Goal: Check status

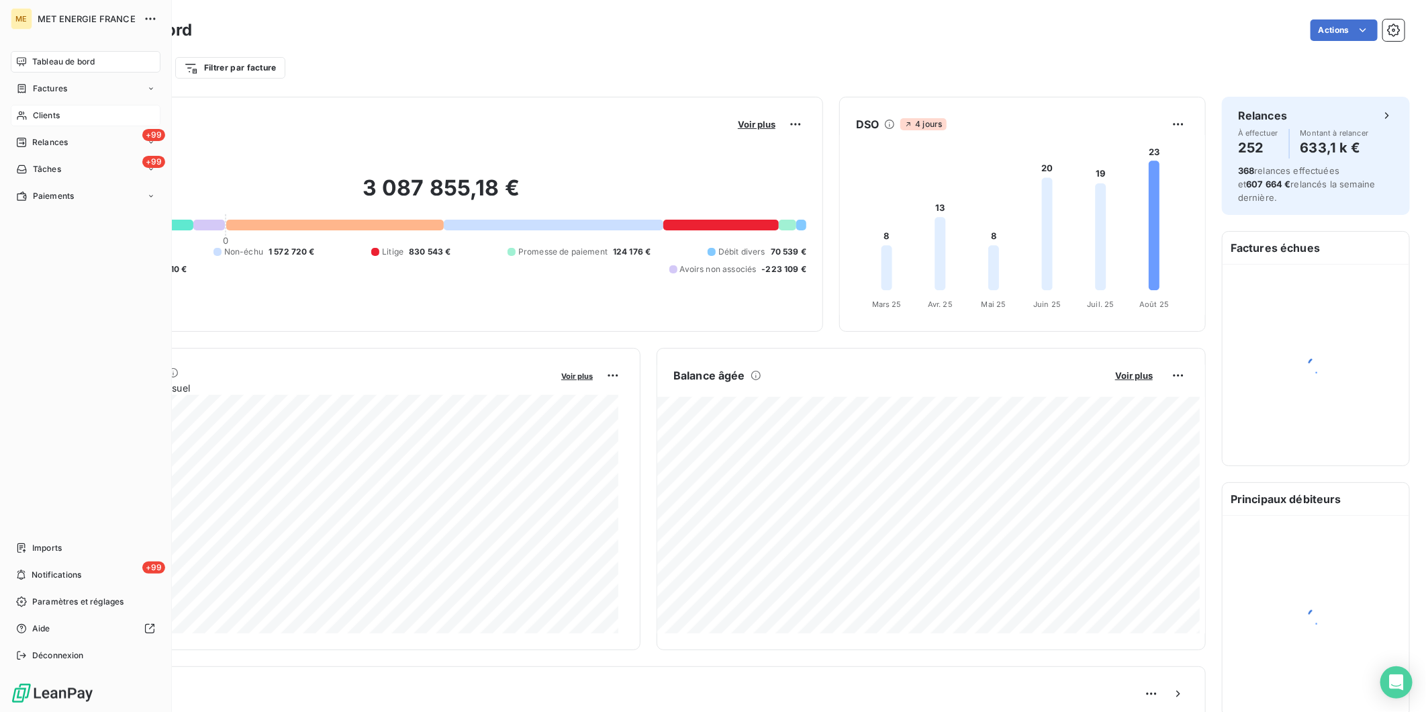
click at [52, 112] on span "Clients" at bounding box center [46, 115] width 27 height 12
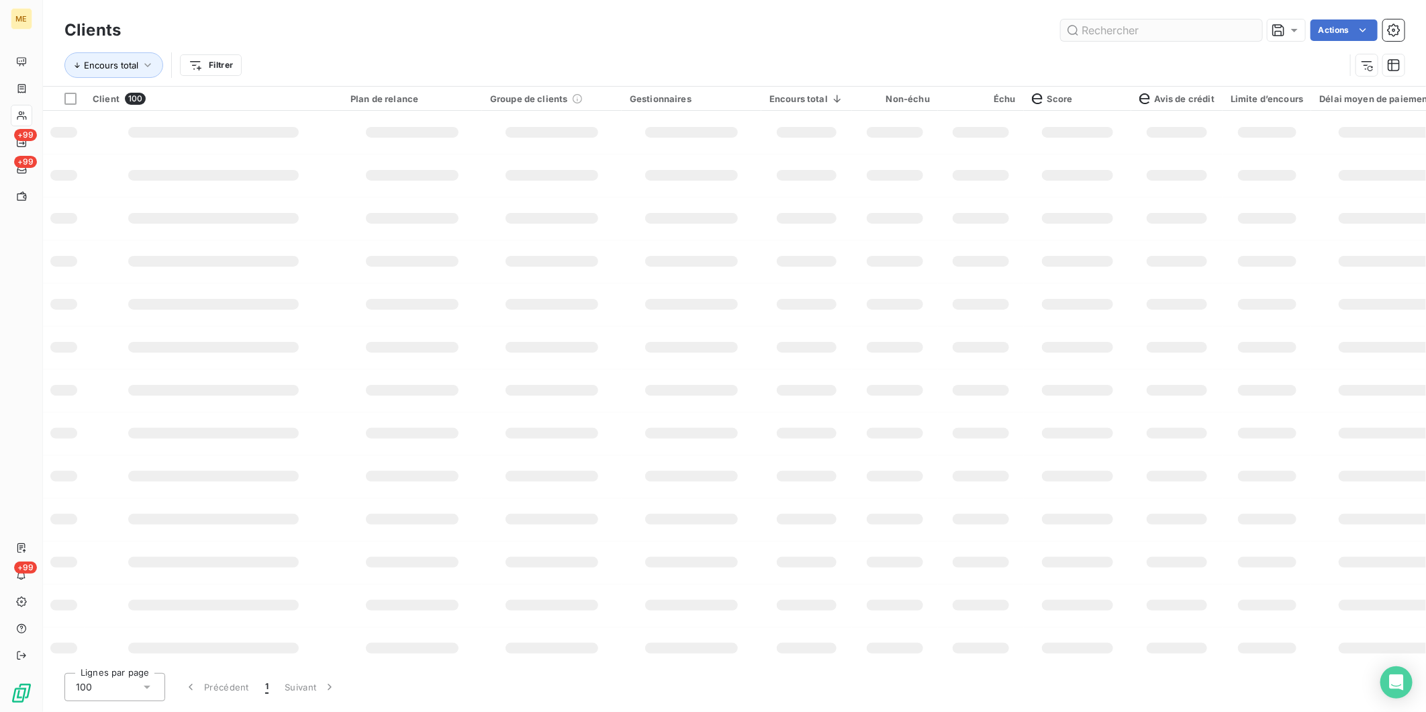
click at [1110, 28] on input "text" at bounding box center [1161, 29] width 201 height 21
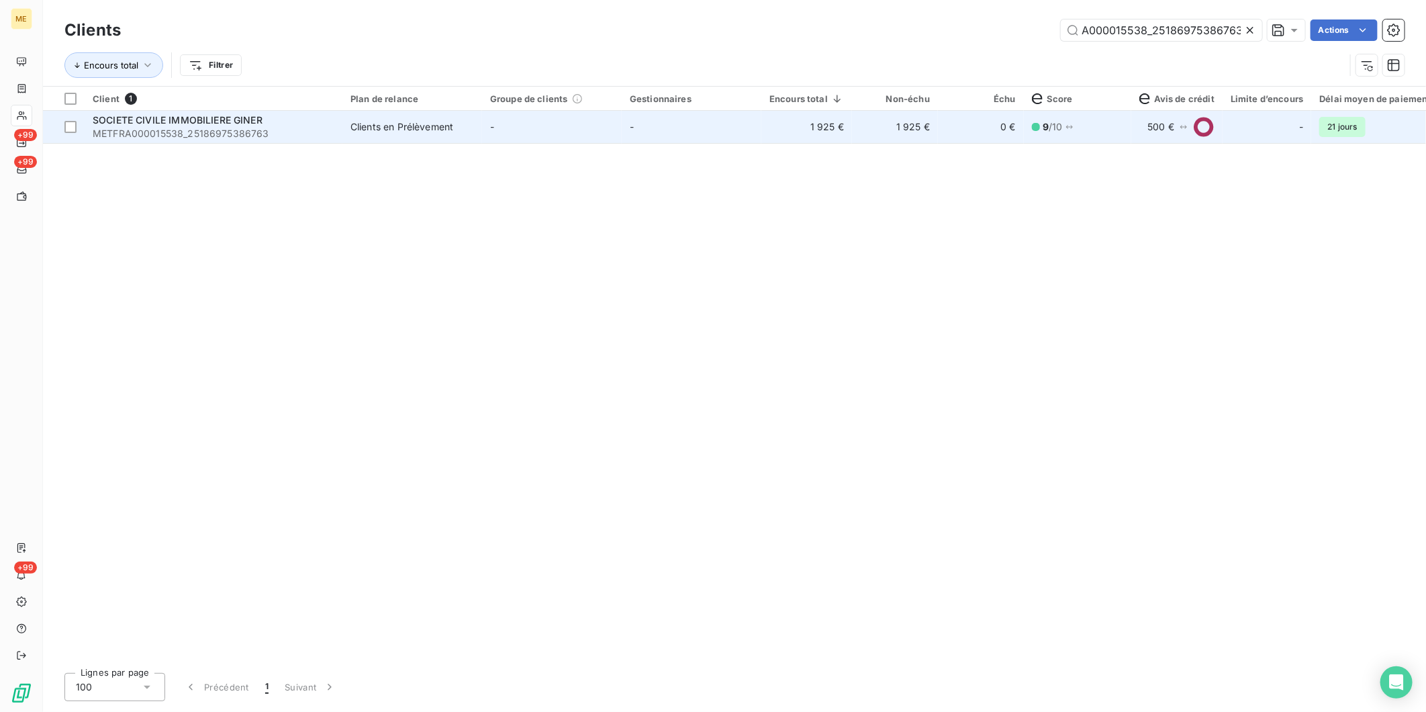
type input "METFRA000015538_25186975386763"
click at [423, 111] on td "Clients en Prélèvement" at bounding box center [412, 127] width 140 height 32
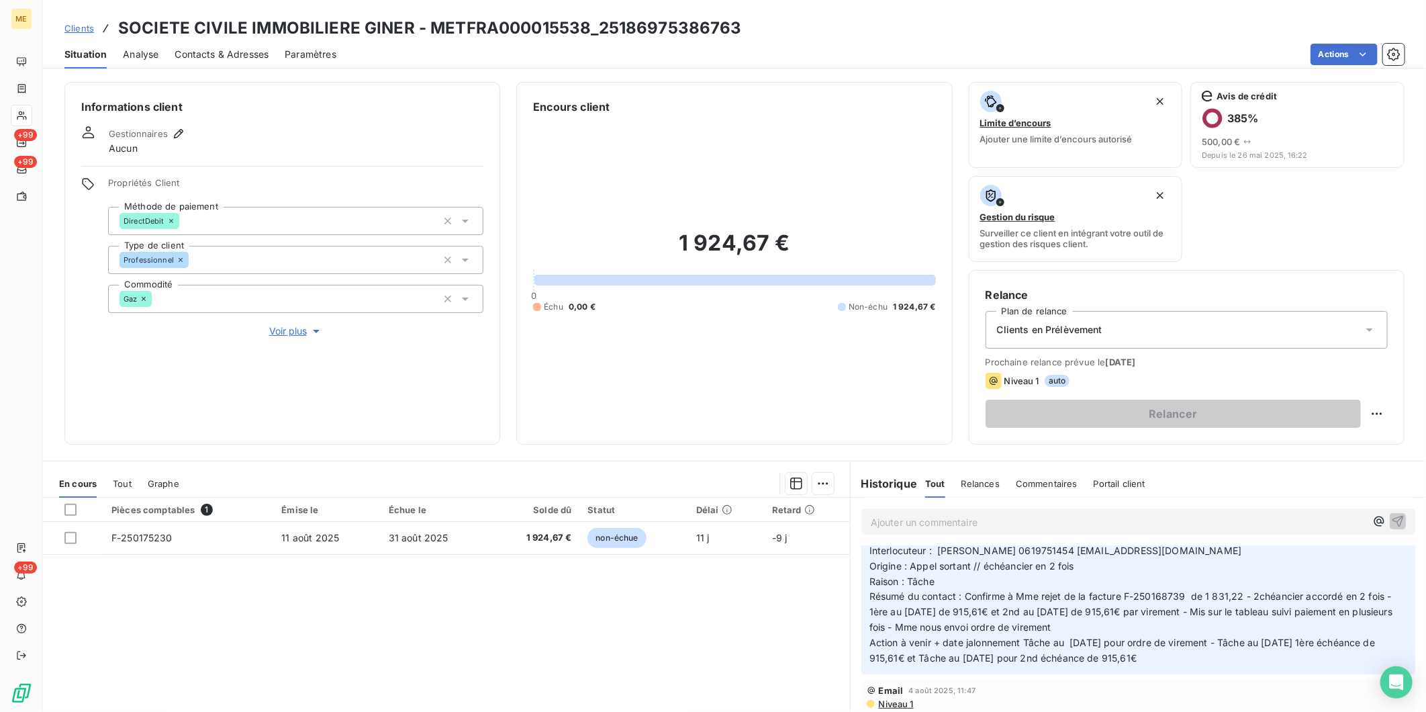
scroll to position [224, 0]
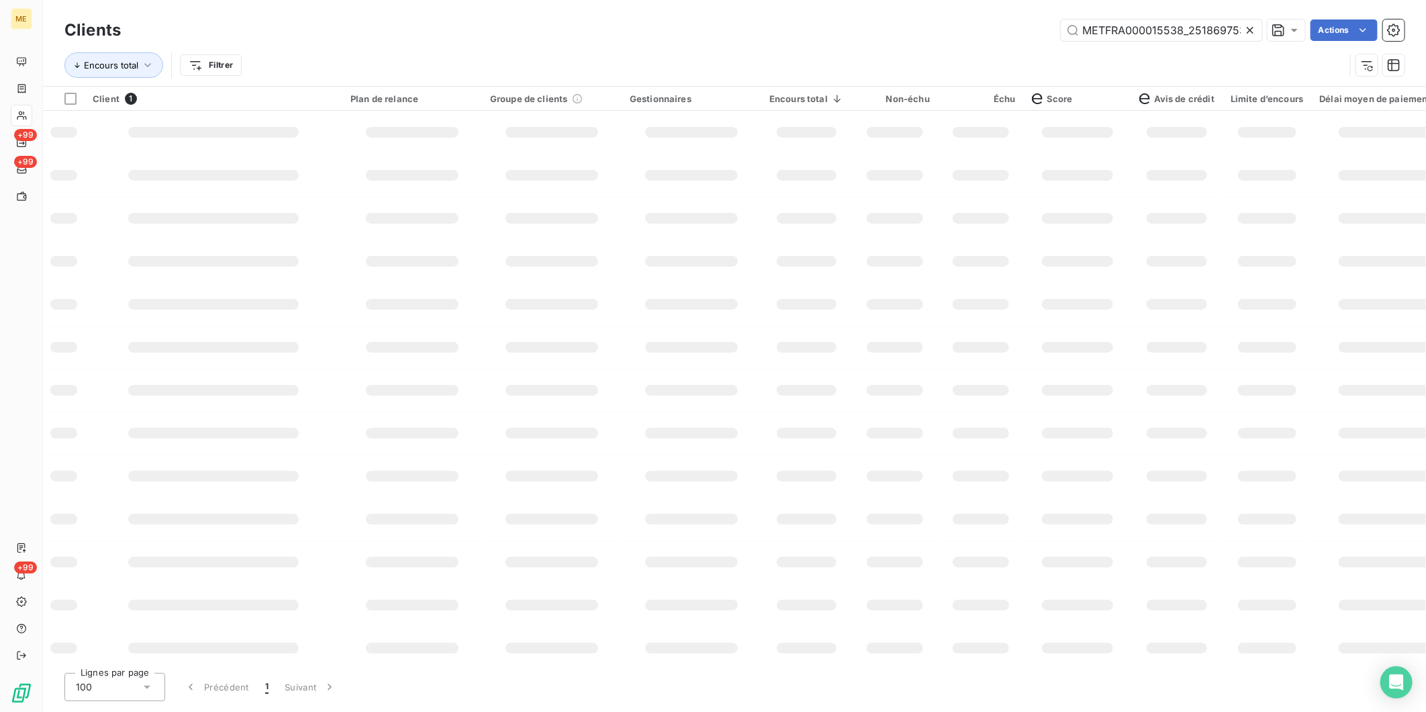
scroll to position [0, 36]
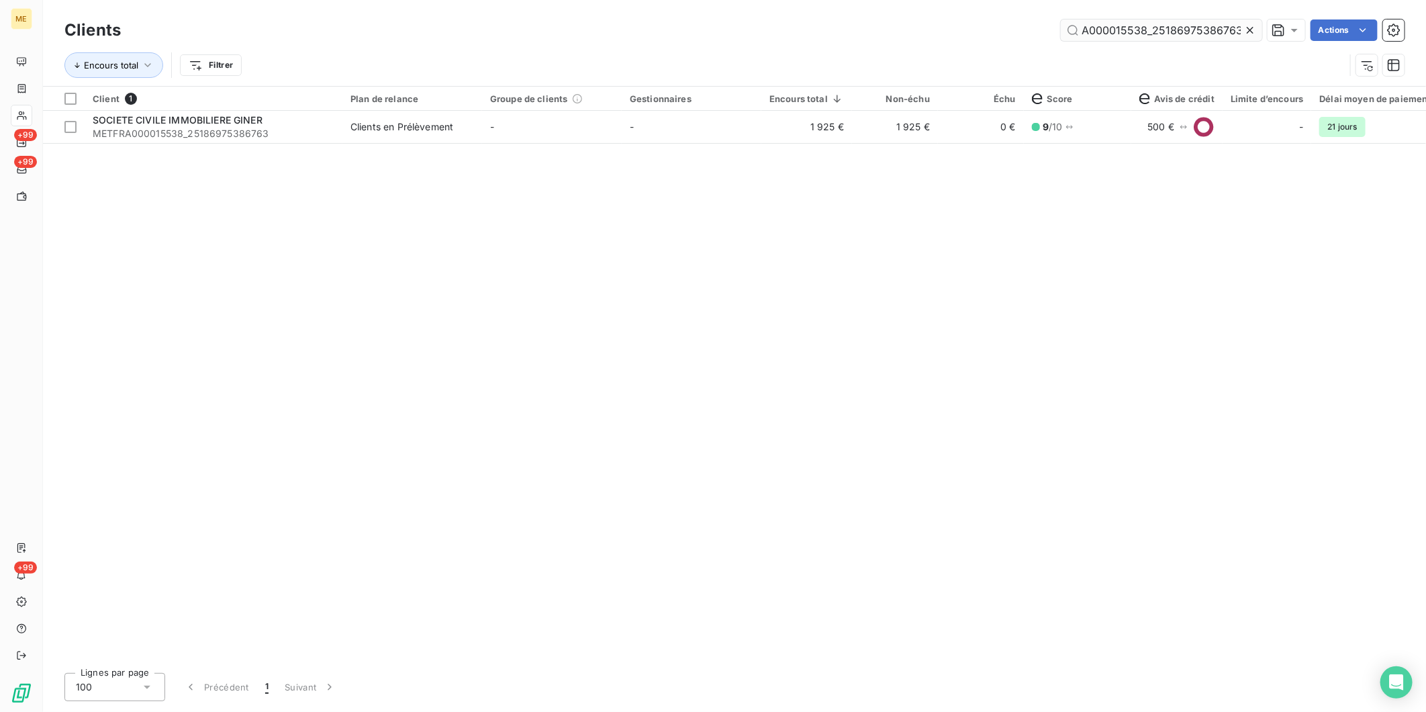
click at [1104, 32] on input "METFRA000015538_25186975386763" at bounding box center [1161, 29] width 201 height 21
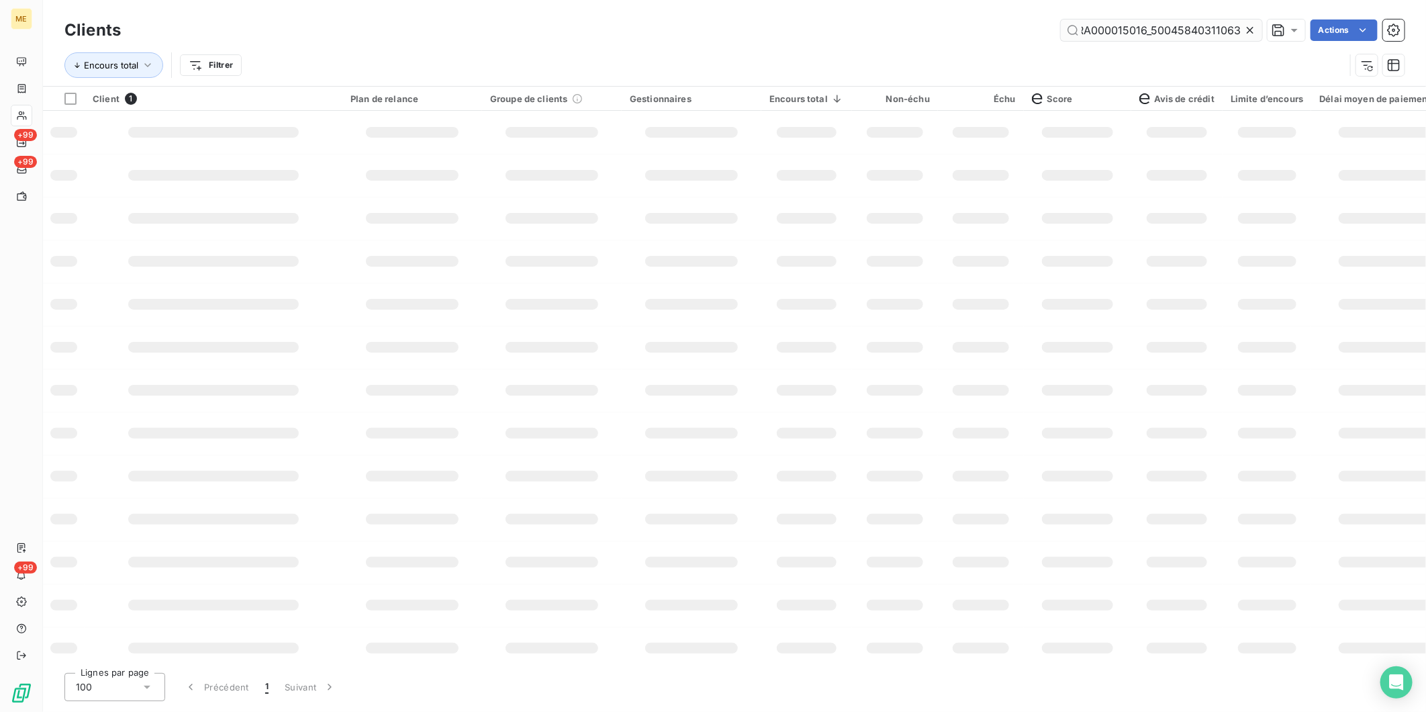
scroll to position [0, 34]
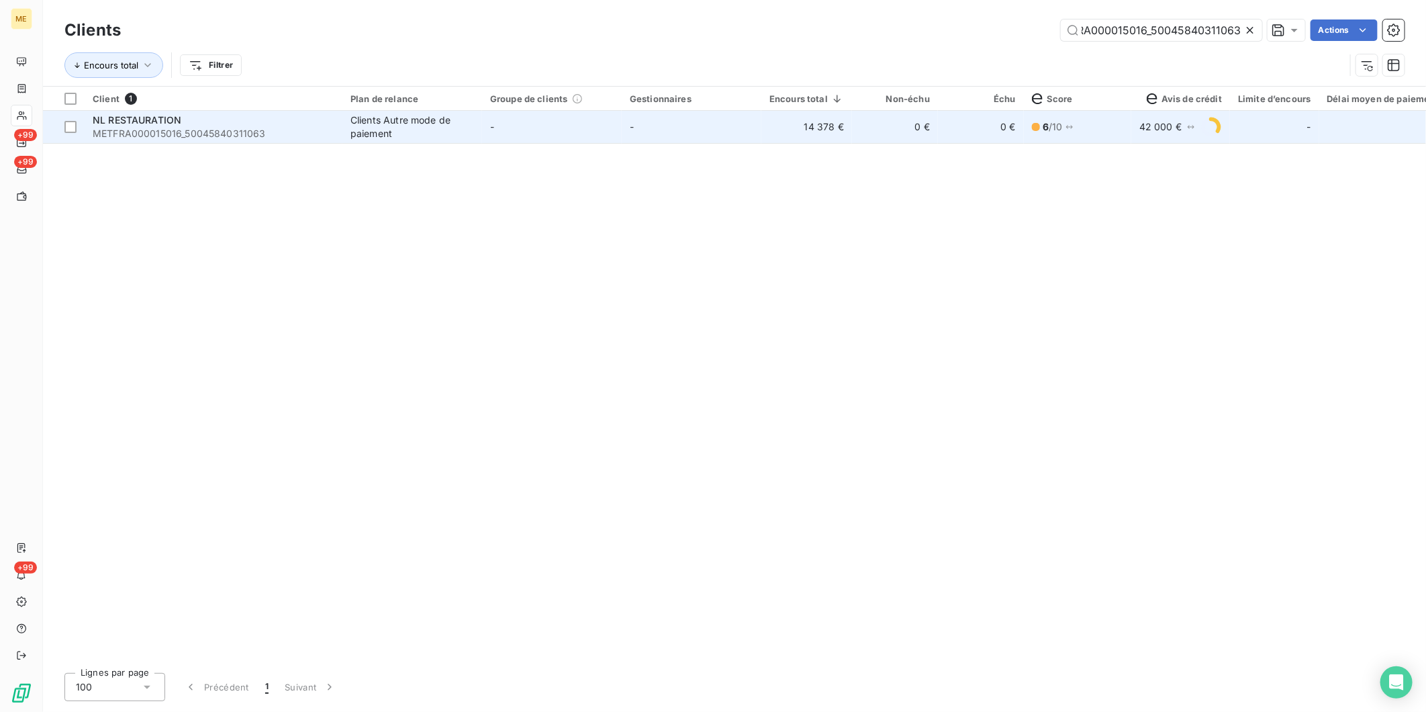
type input "METFRA000015016_50045840311063"
click at [754, 129] on td "-" at bounding box center [692, 127] width 140 height 32
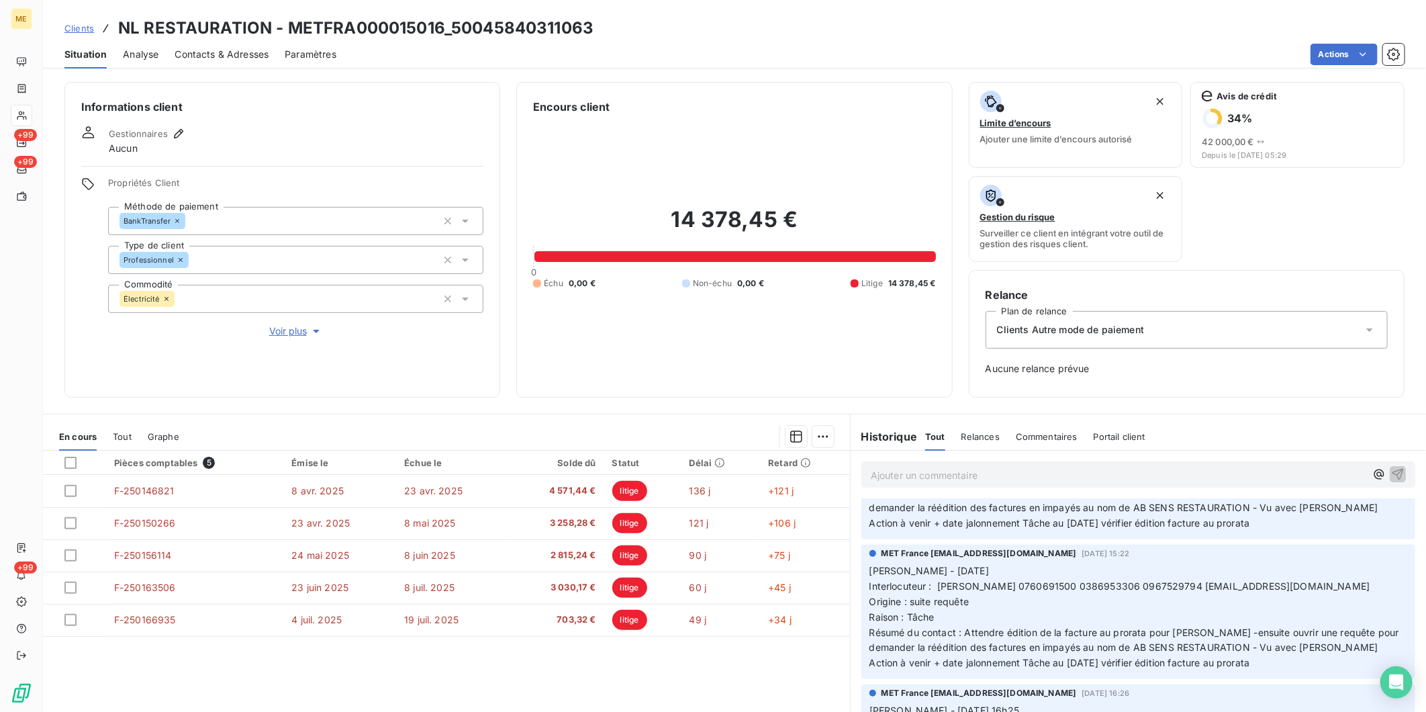
scroll to position [224, 0]
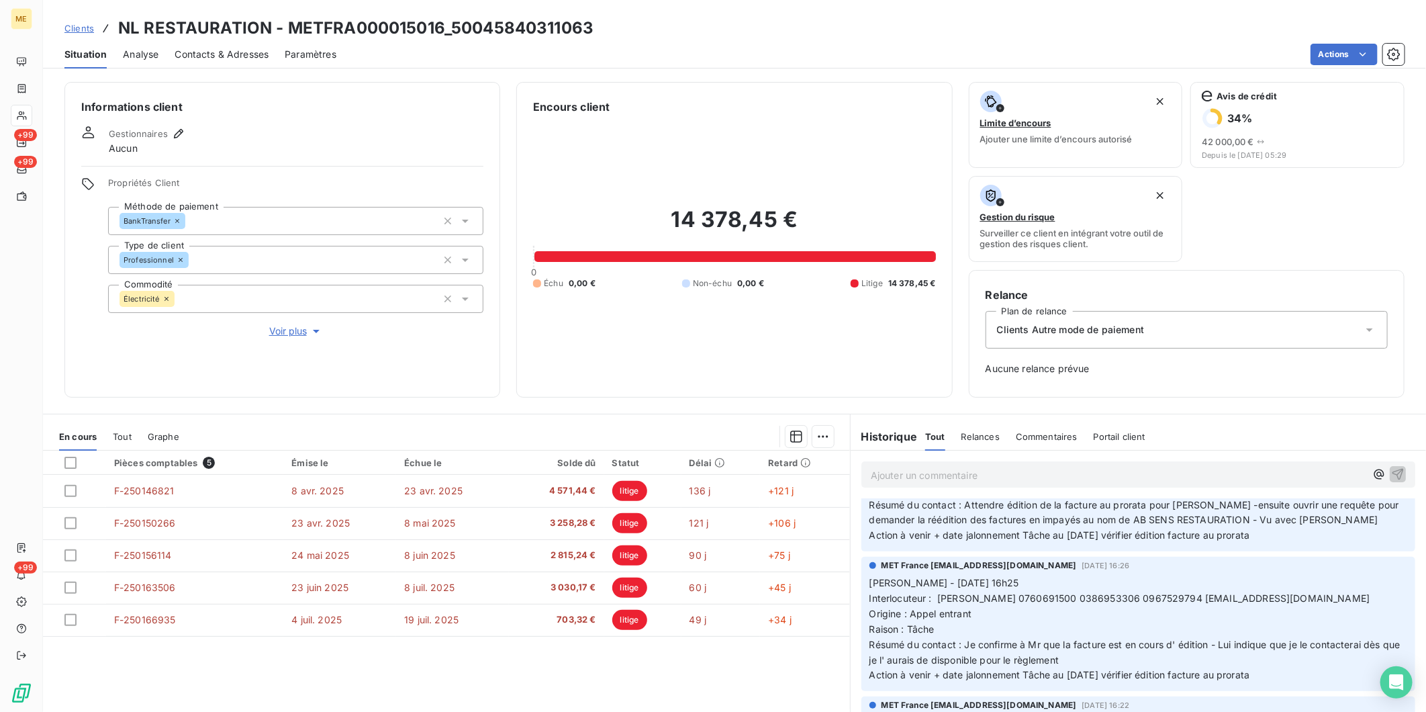
drag, startPoint x: 483, startPoint y: 579, endPoint x: 211, endPoint y: 408, distance: 320.9
click at [211, 408] on div "Informations client Gestionnaires Aucun Propriétés Client Méthode de paiement B…" at bounding box center [734, 393] width 1383 height 638
click at [1057, 48] on div "Actions" at bounding box center [878, 54] width 1052 height 21
